Goal: Book appointment/travel/reservation

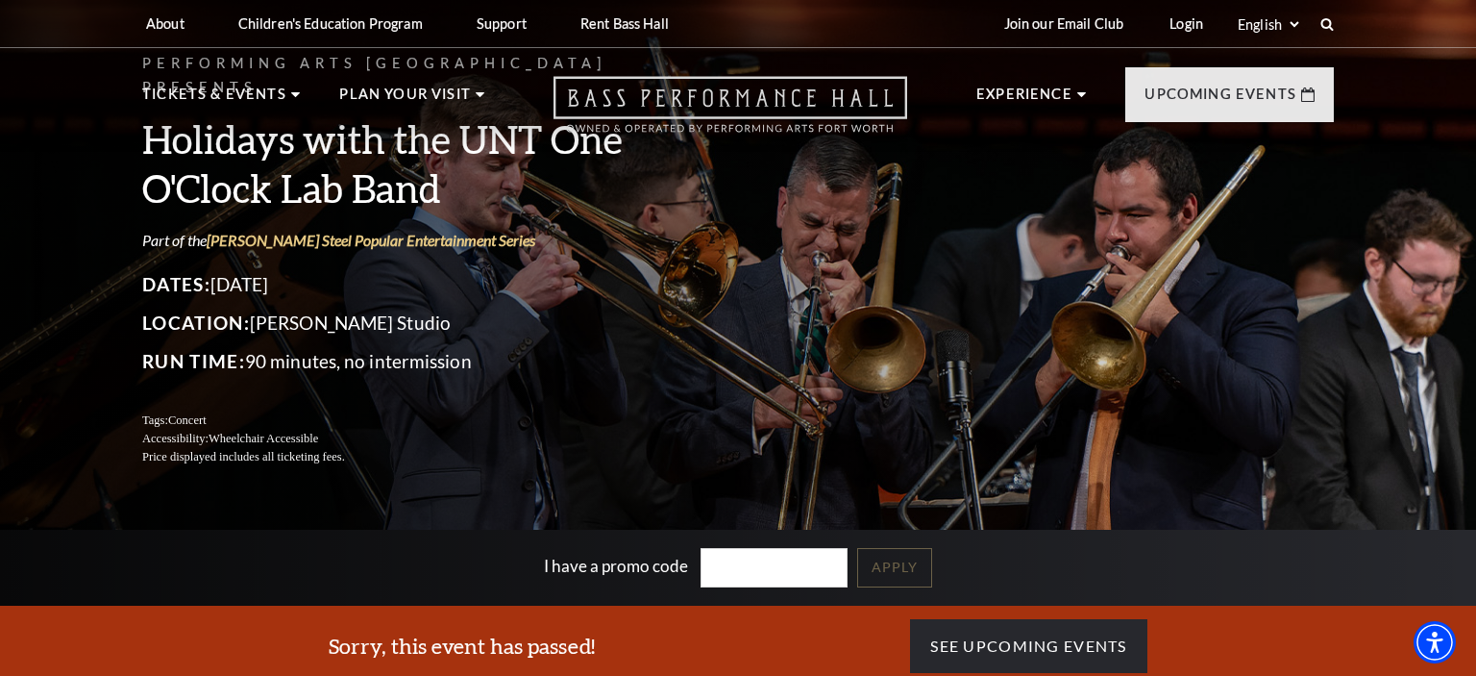
click at [697, 93] on icon "Open this option" at bounding box center [731, 104] width 354 height 57
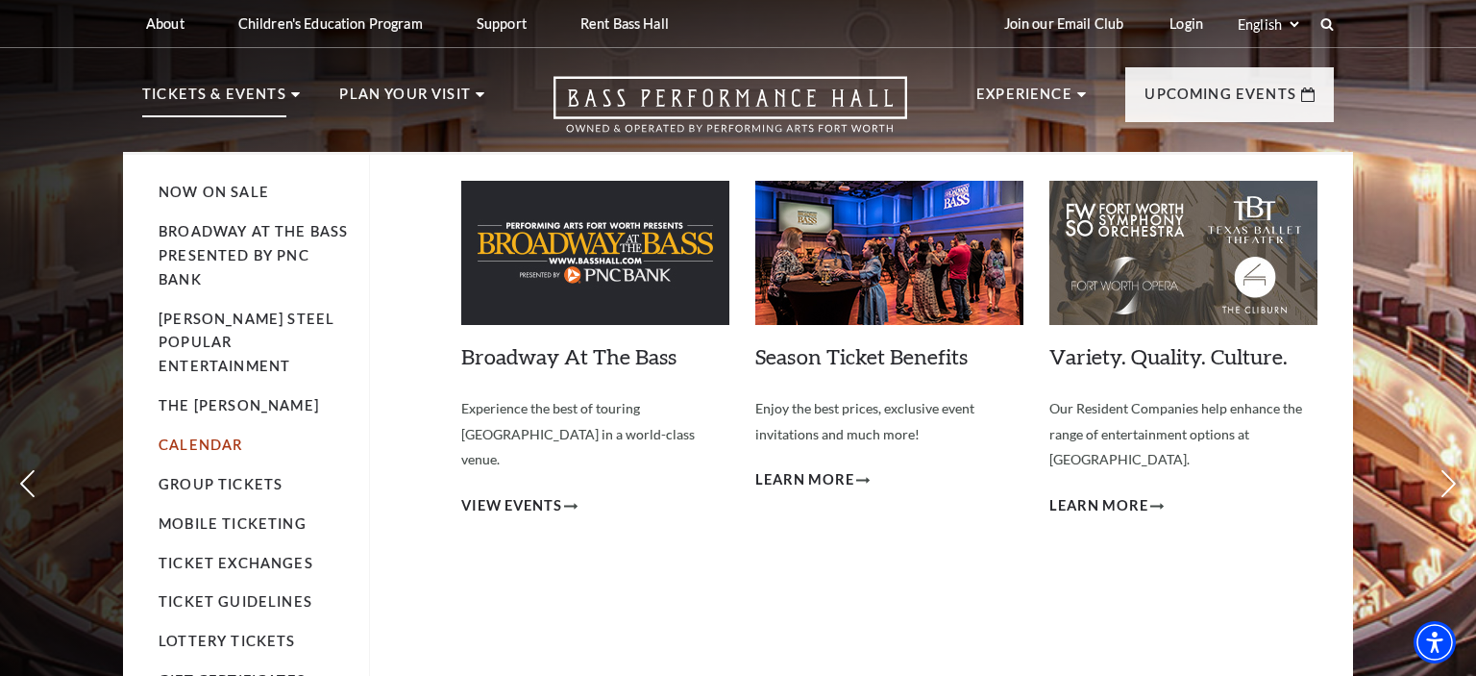
click at [206, 436] on link "Calendar" at bounding box center [201, 444] width 84 height 16
click at [198, 436] on link "Calendar" at bounding box center [201, 444] width 84 height 16
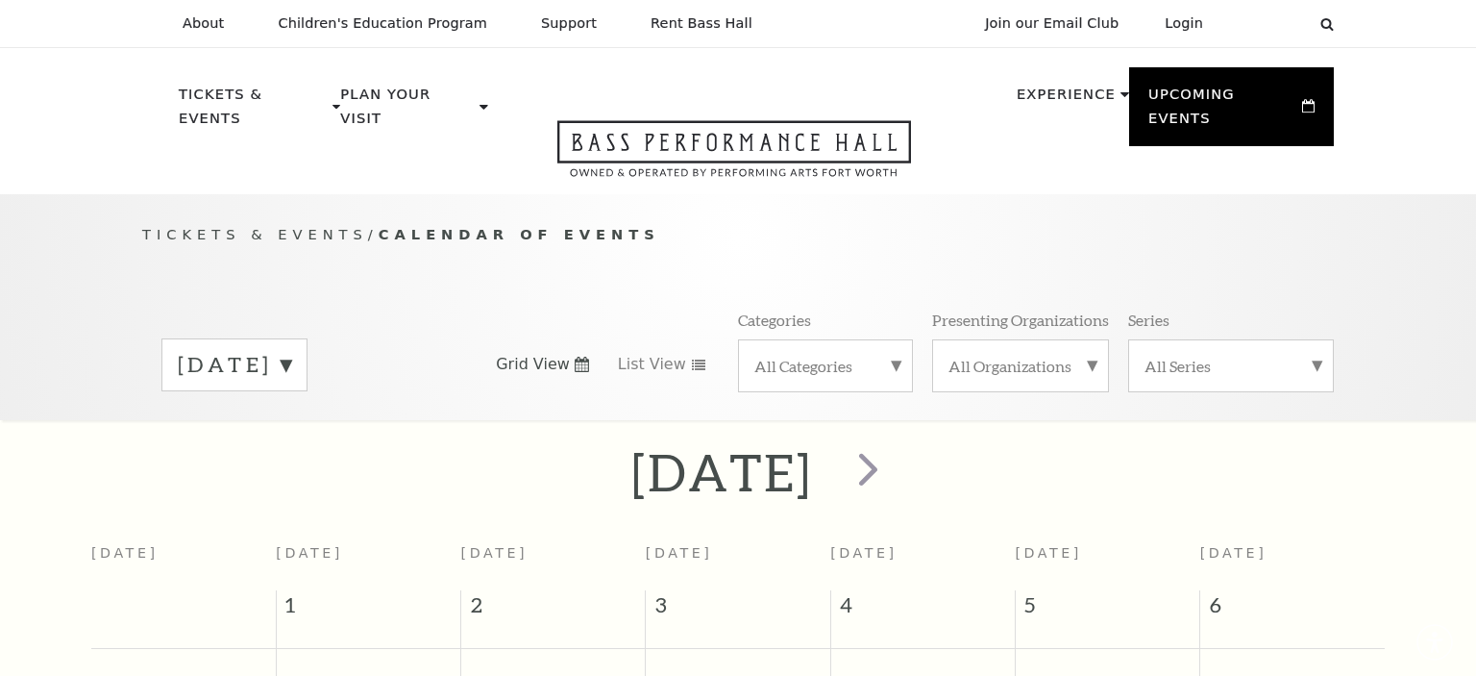
scroll to position [169, 0]
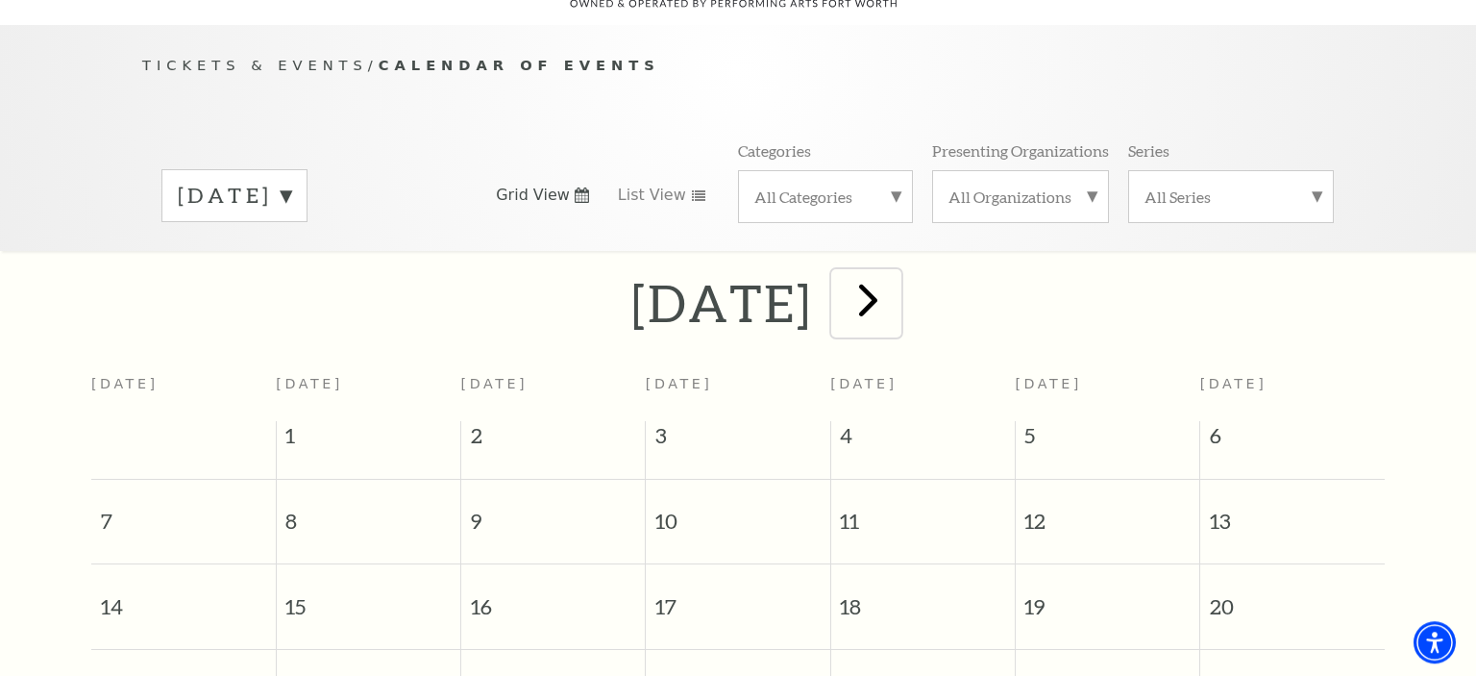
click at [896, 299] on span "next" at bounding box center [868, 299] width 55 height 55
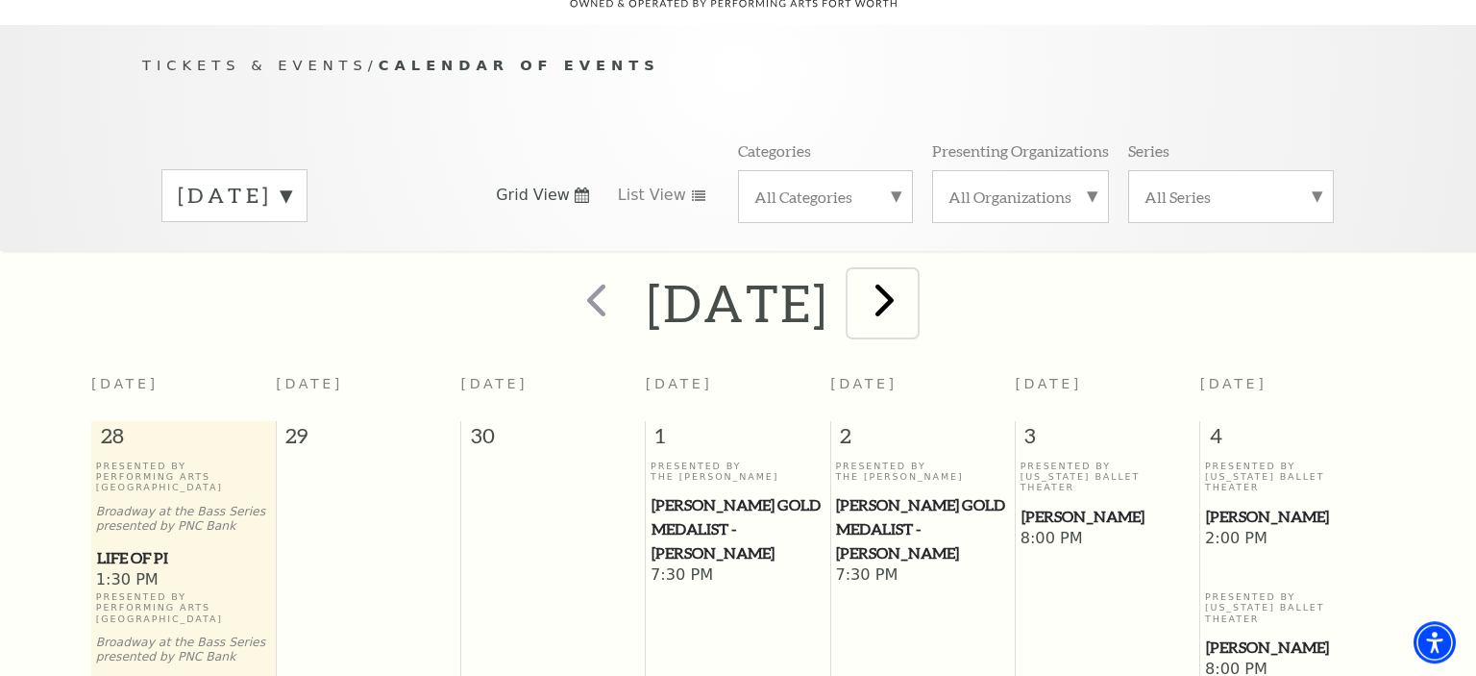
click at [912, 291] on span "next" at bounding box center [884, 299] width 55 height 55
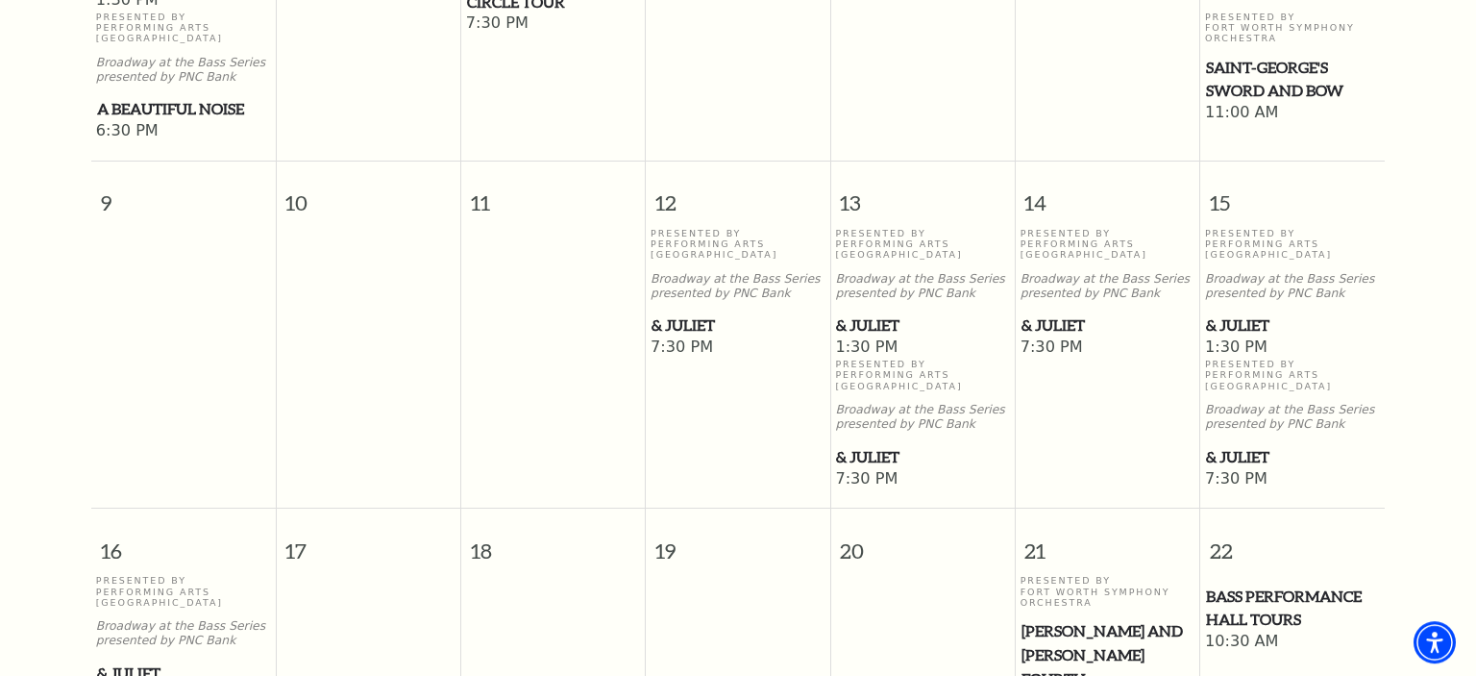
scroll to position [1489, 0]
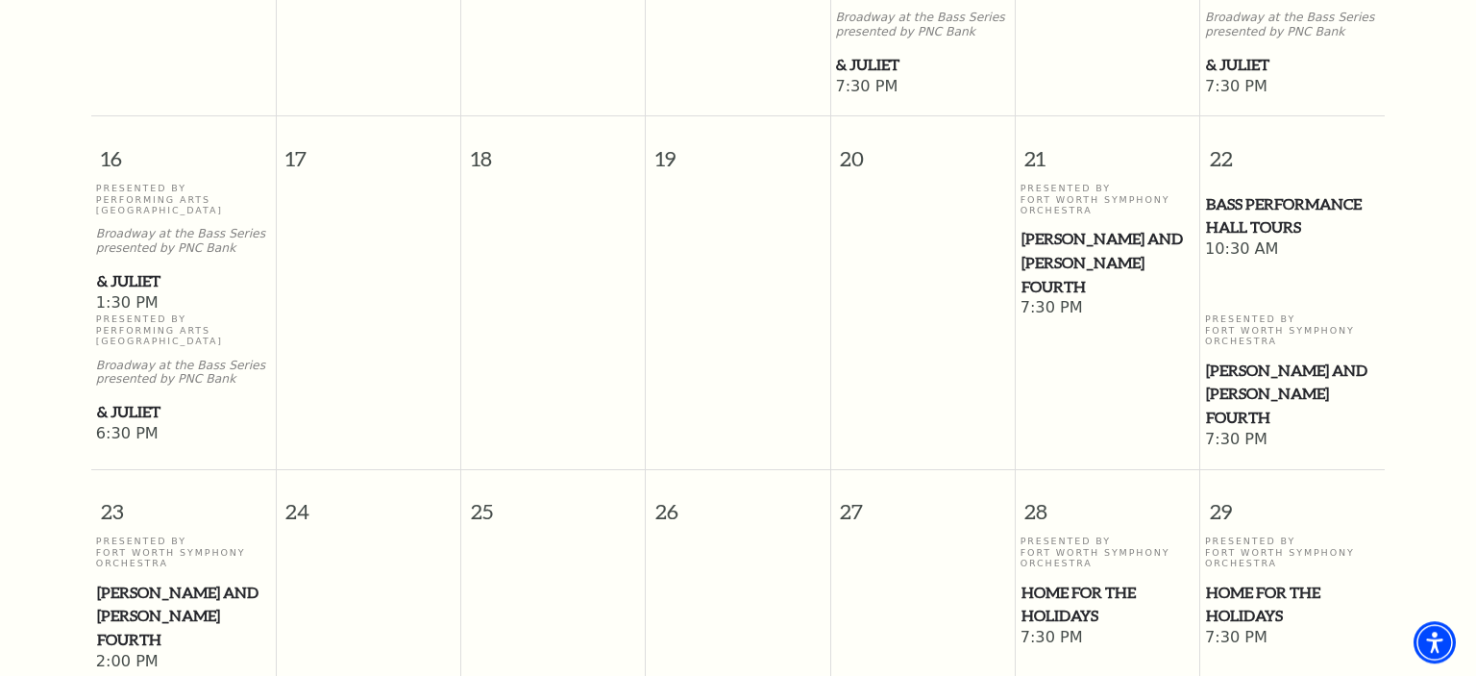
click at [1045, 265] on span "[PERSON_NAME] and [PERSON_NAME] Fourth" at bounding box center [1107, 262] width 173 height 71
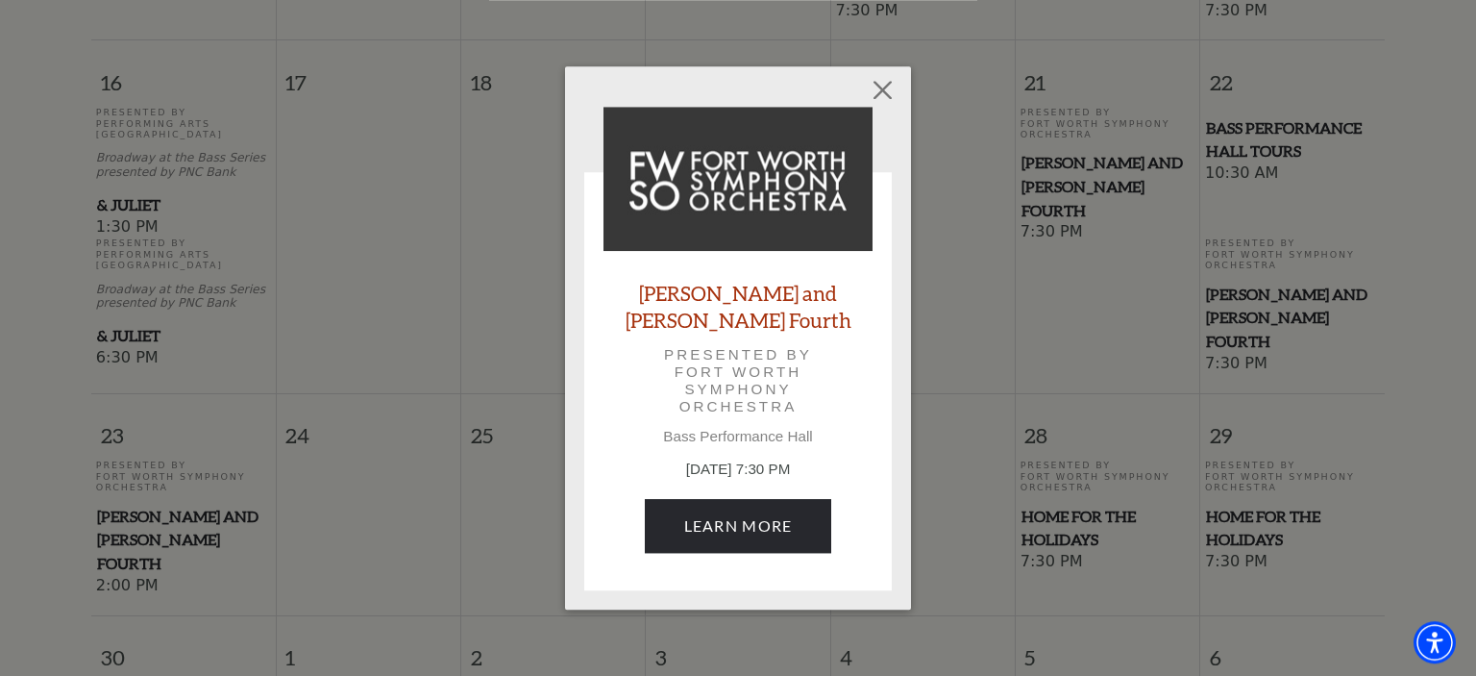
scroll to position [1691, 0]
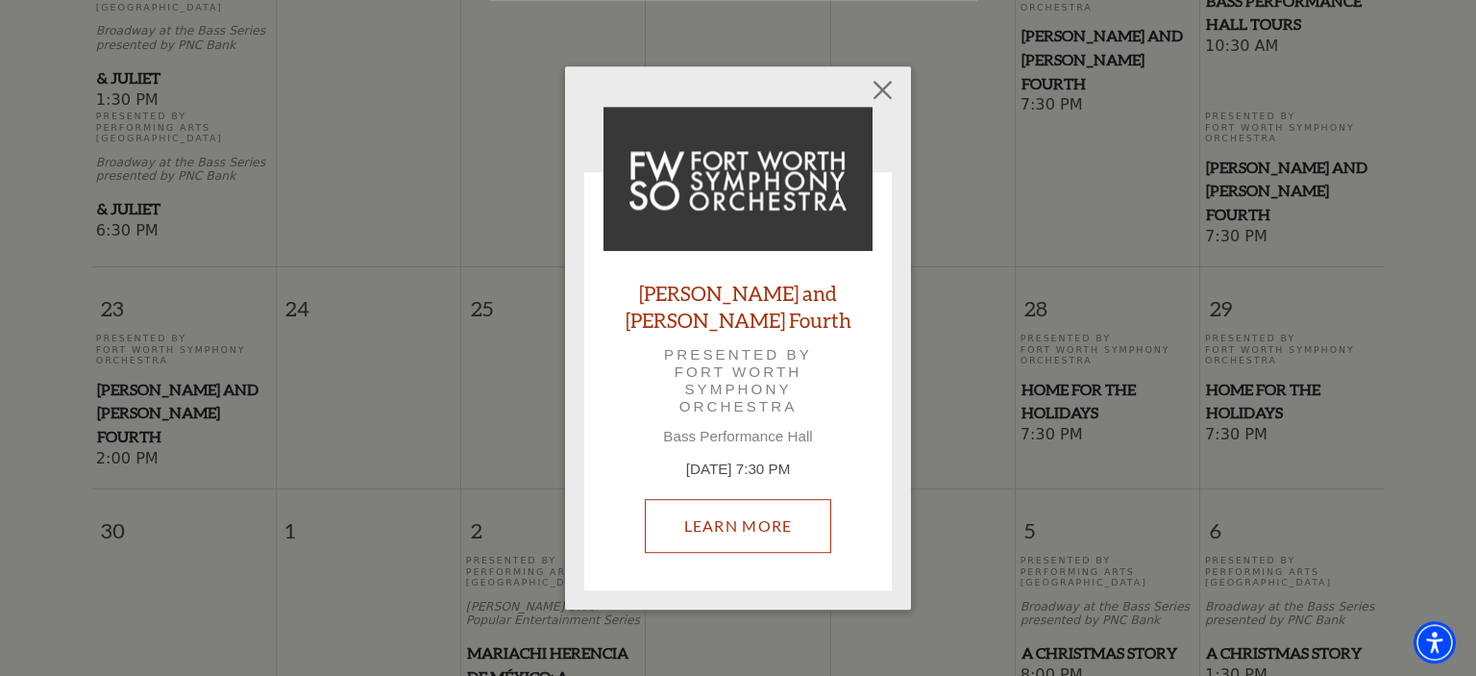
click at [774, 519] on link "Learn More" at bounding box center [738, 526] width 187 height 54
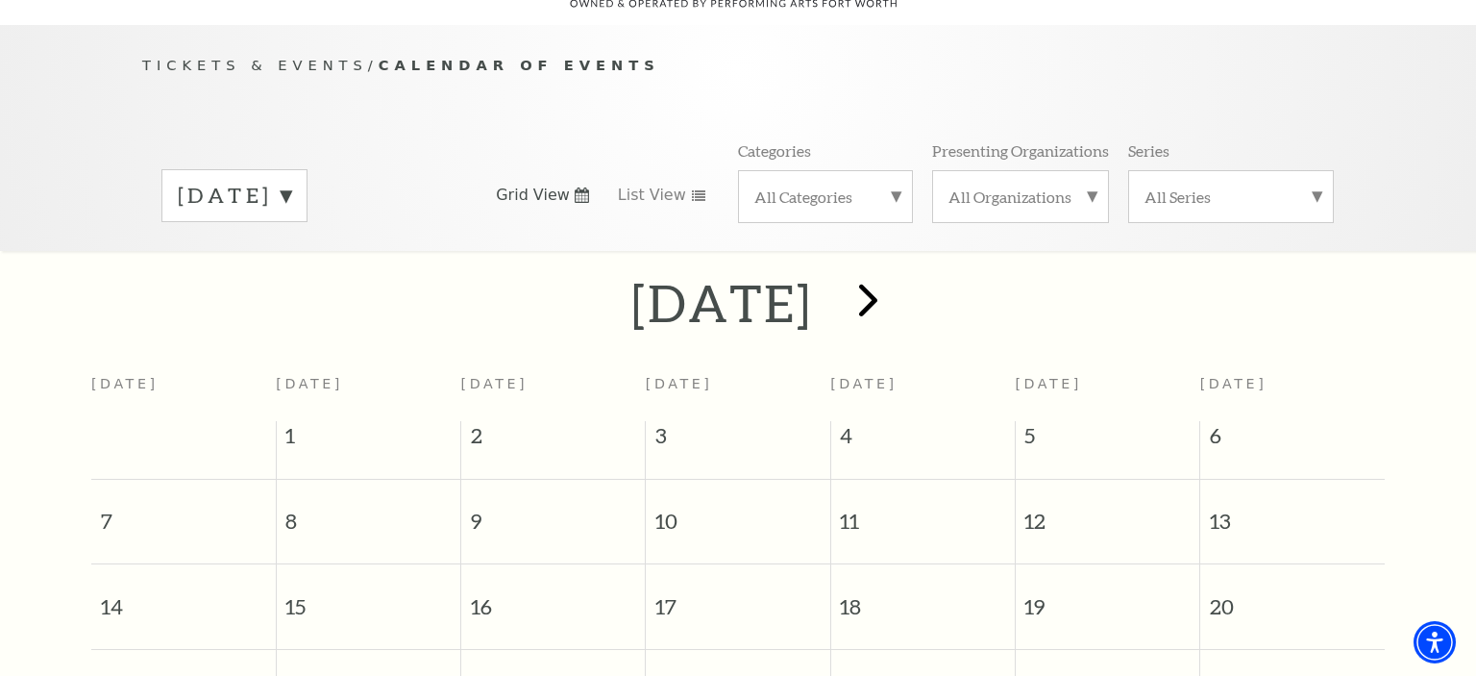
scroll to position [169, 0]
click at [896, 298] on span "next" at bounding box center [868, 299] width 55 height 55
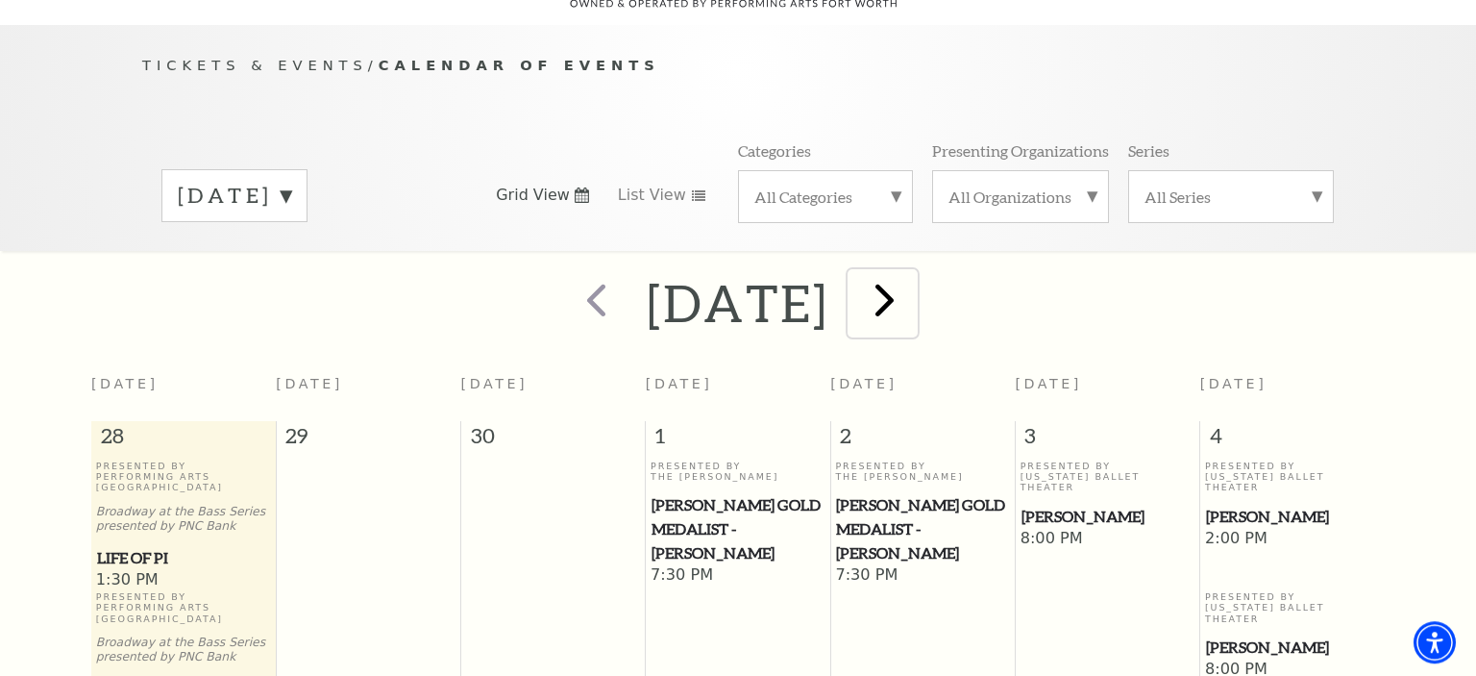
click at [912, 298] on span "next" at bounding box center [884, 299] width 55 height 55
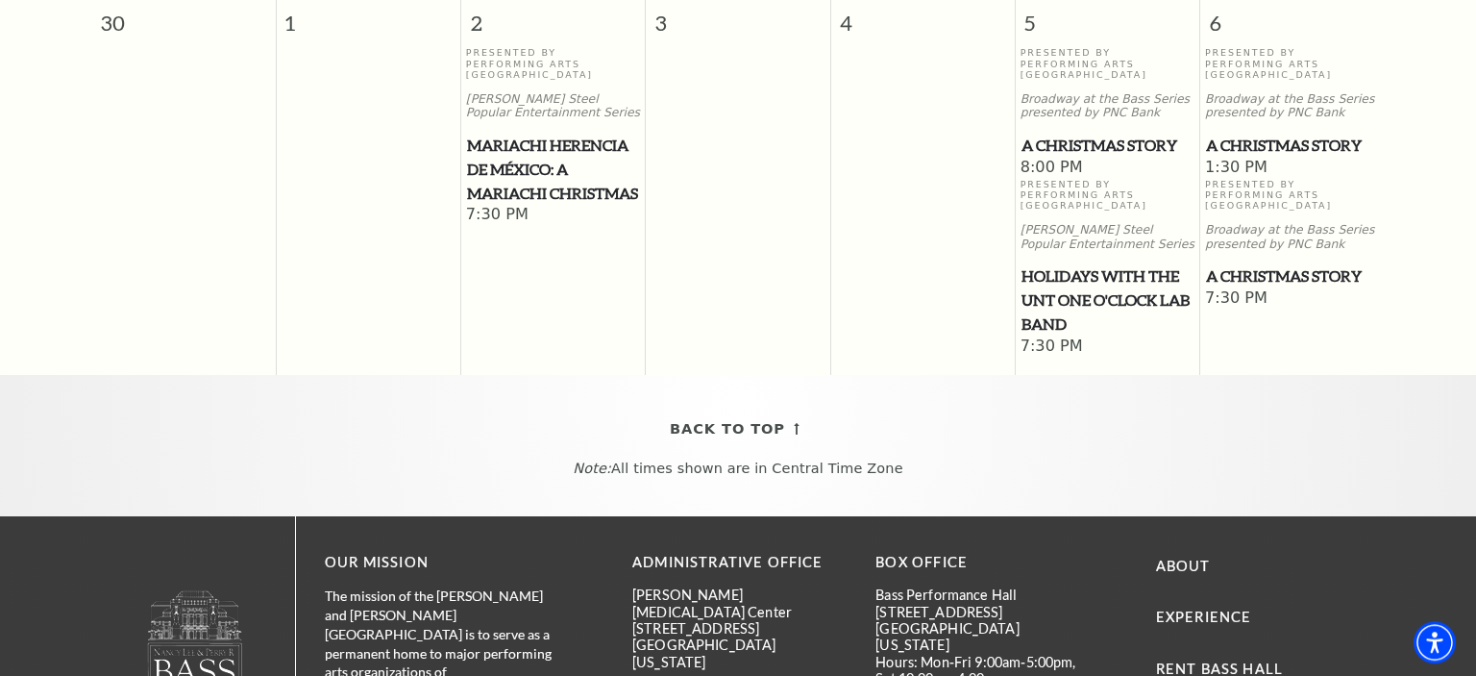
scroll to position [1895, 0]
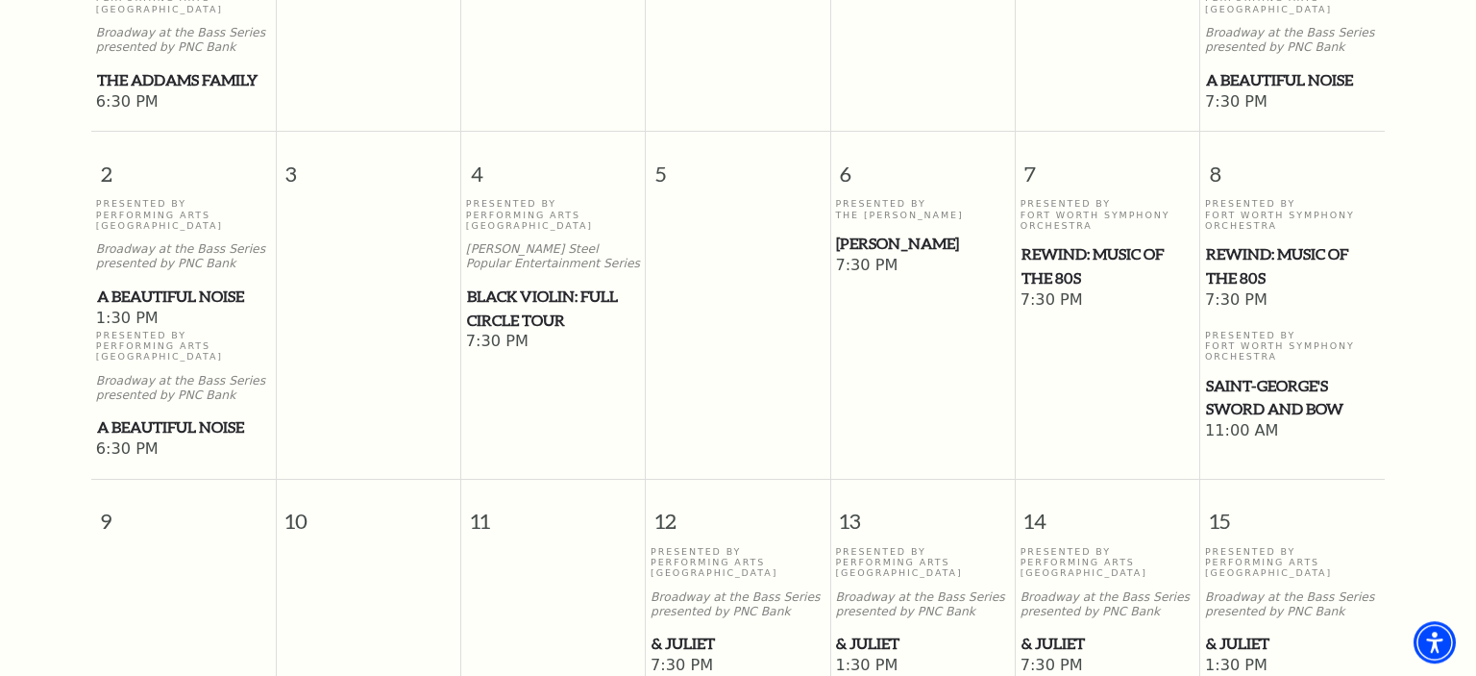
scroll to position [169, 0]
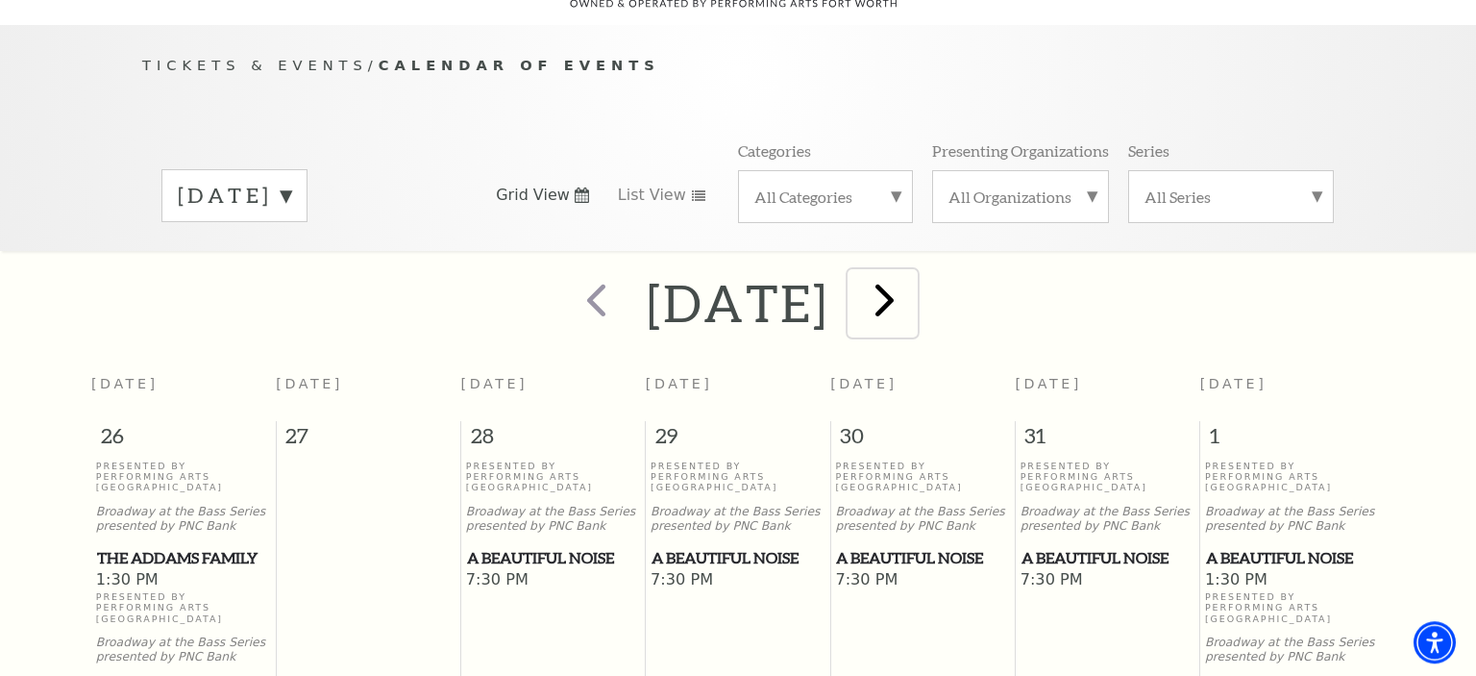
click at [912, 295] on span "next" at bounding box center [884, 299] width 55 height 55
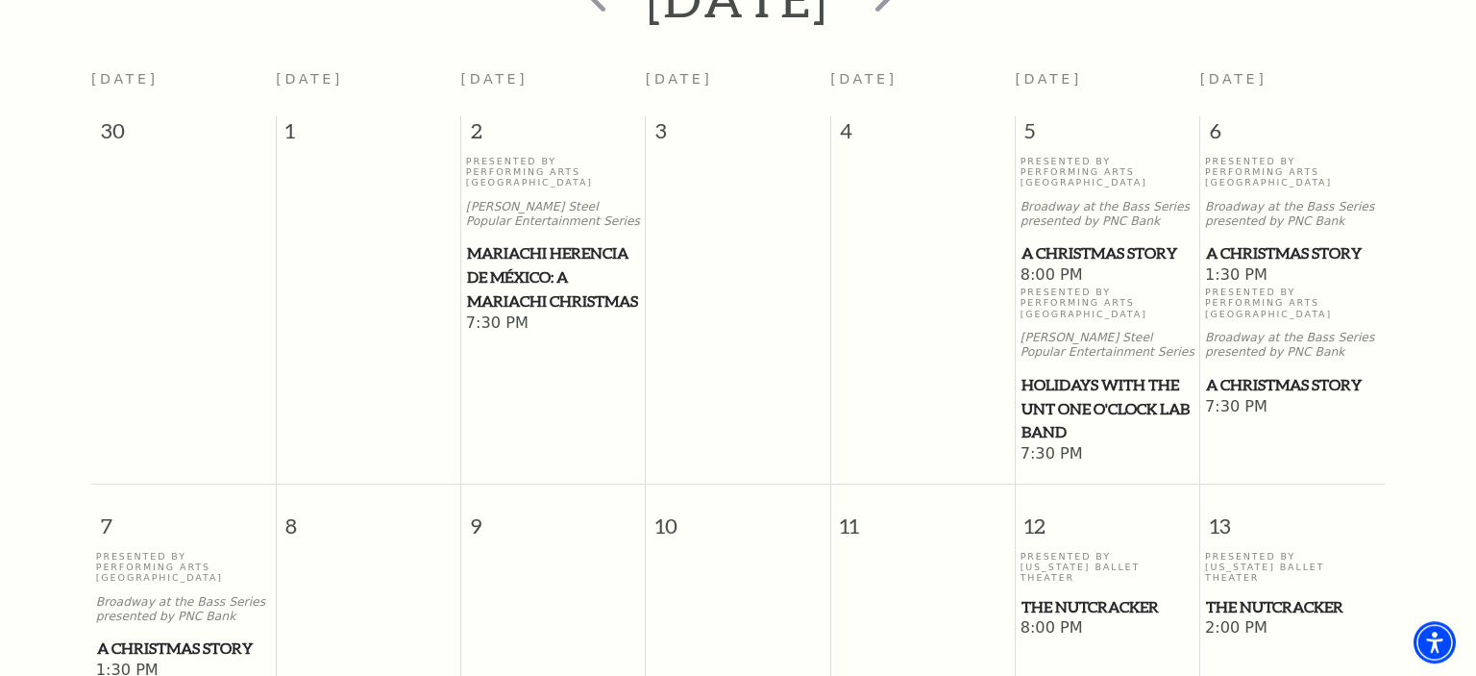
scroll to position [0, 0]
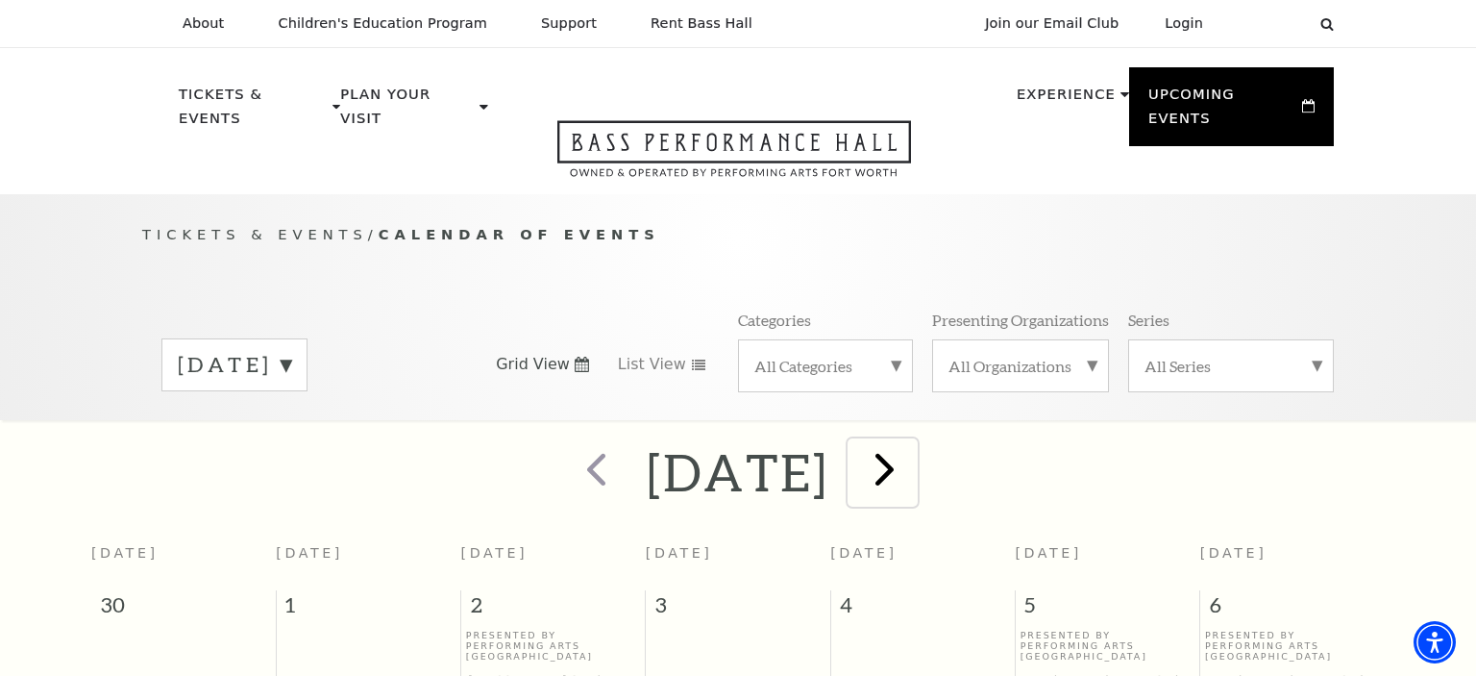
click at [912, 457] on span "next" at bounding box center [884, 468] width 55 height 55
click at [912, 460] on span "next" at bounding box center [884, 468] width 55 height 55
click at [912, 467] on span "next" at bounding box center [884, 468] width 55 height 55
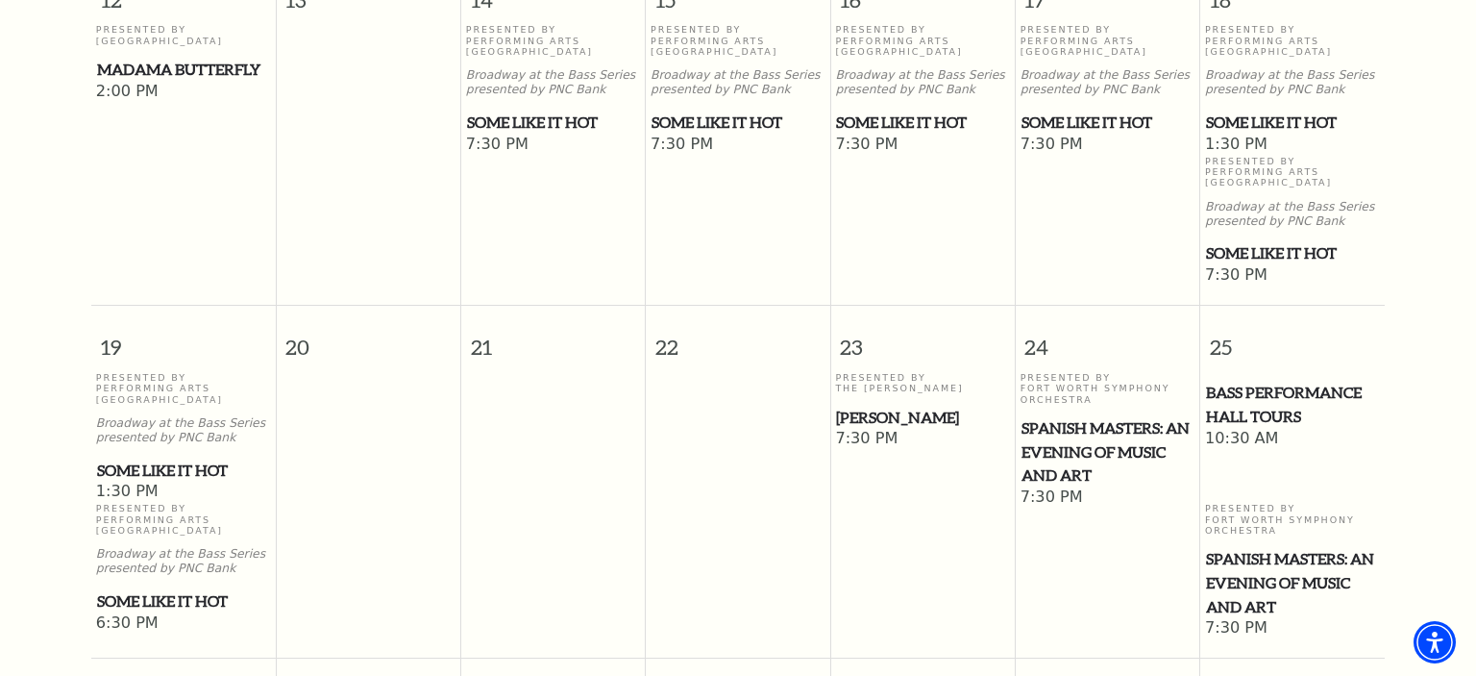
scroll to position [406, 0]
